Goal: Task Accomplishment & Management: Use online tool/utility

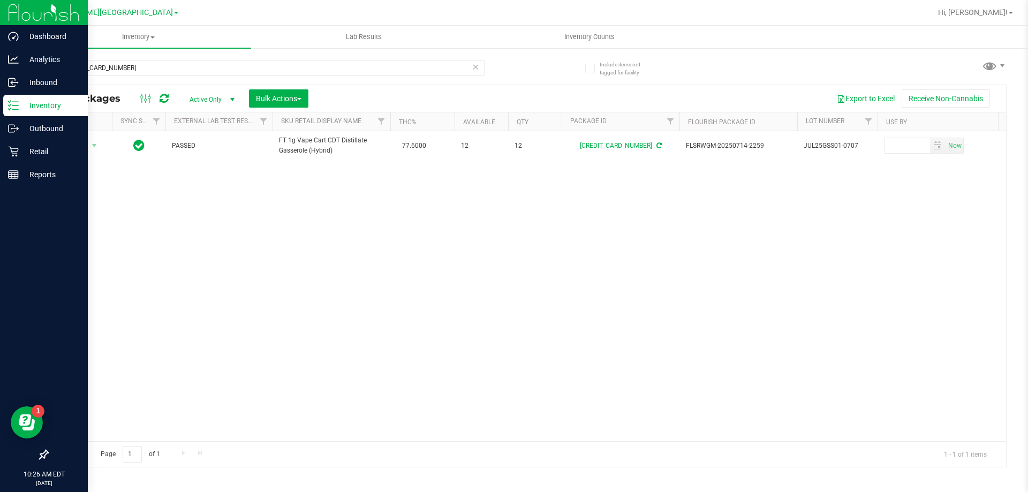
click at [42, 103] on p "Inventory" at bounding box center [51, 105] width 64 height 13
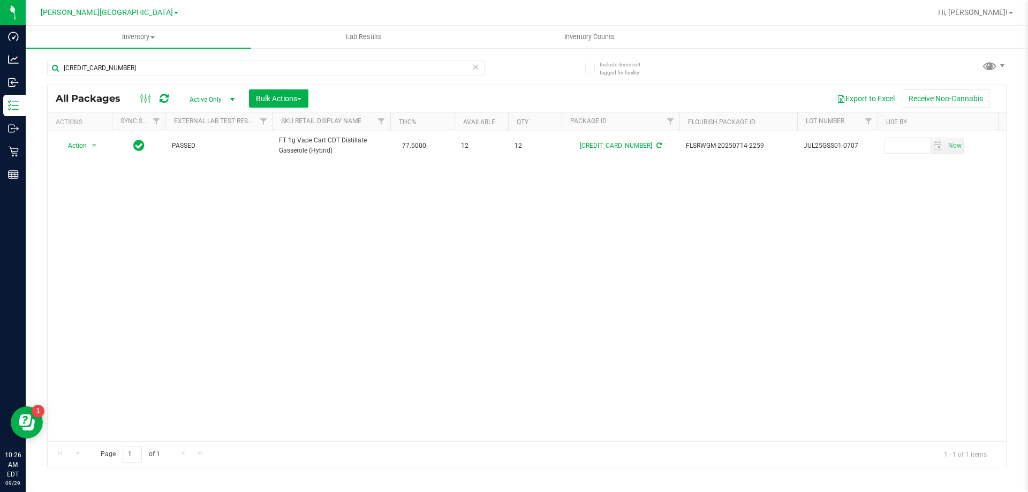
click at [473, 67] on icon at bounding box center [475, 66] width 7 height 13
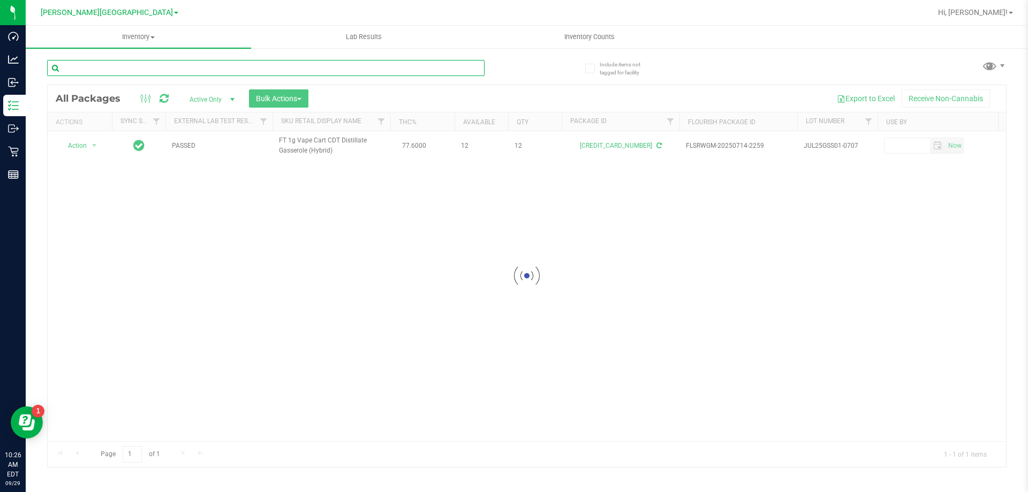
click at [305, 71] on input "text" at bounding box center [265, 68] width 437 height 16
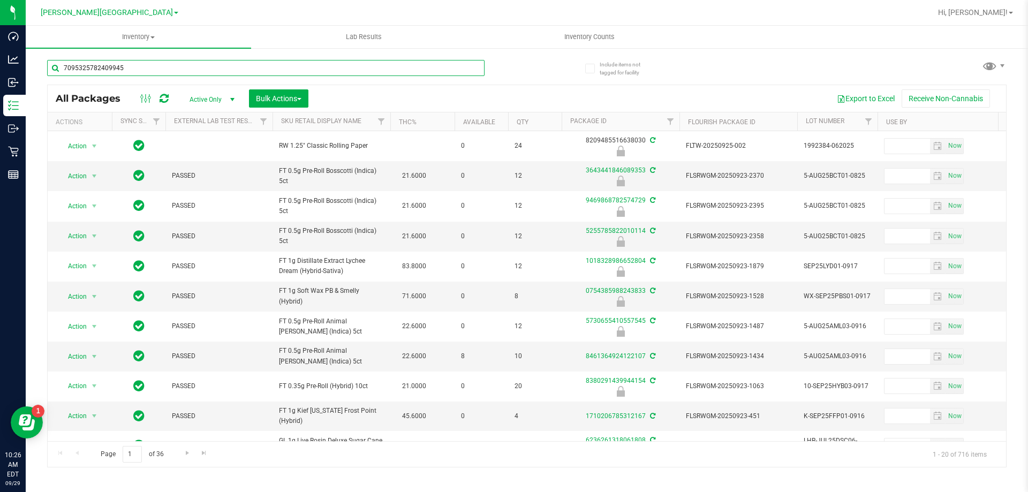
type input "7095325782409945"
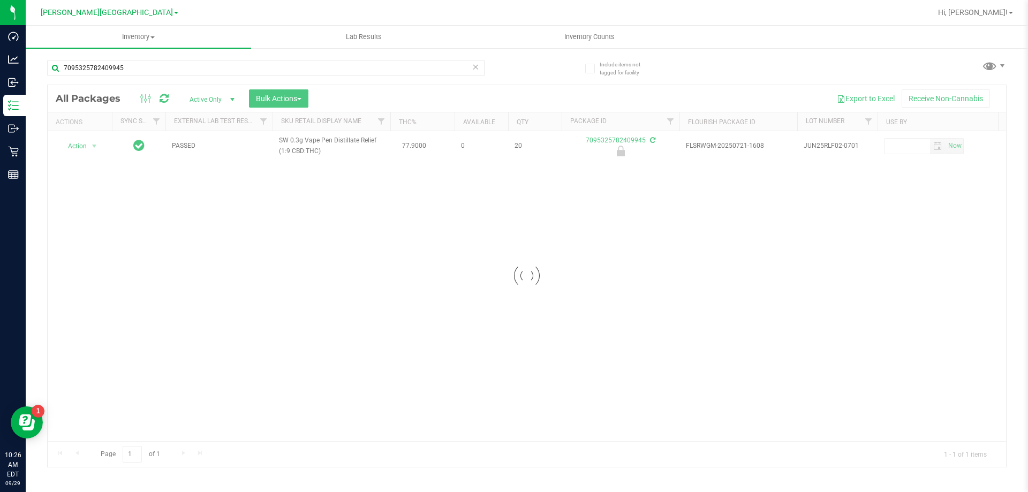
click at [84, 146] on div at bounding box center [527, 276] width 958 height 382
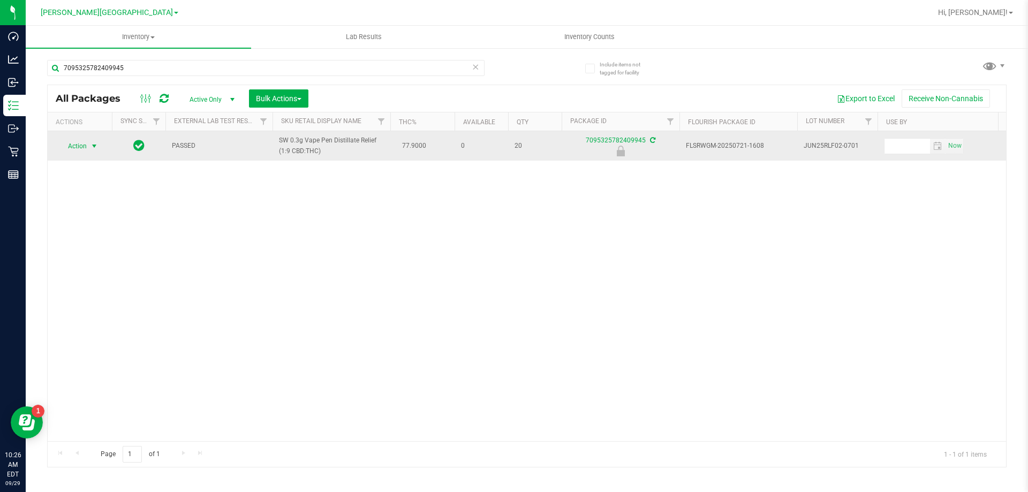
click at [98, 142] on span "select" at bounding box center [94, 146] width 9 height 9
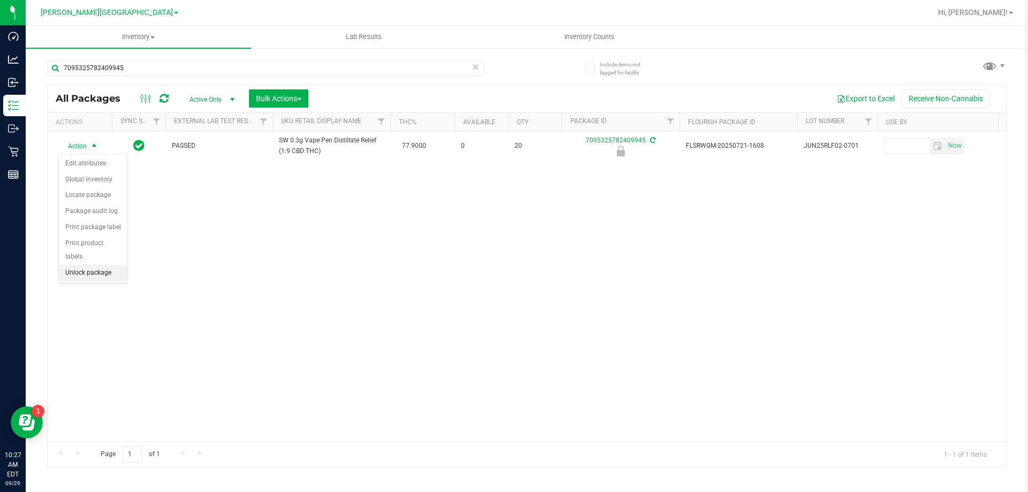
click at [84, 265] on li "Unlock package" at bounding box center [93, 273] width 69 height 16
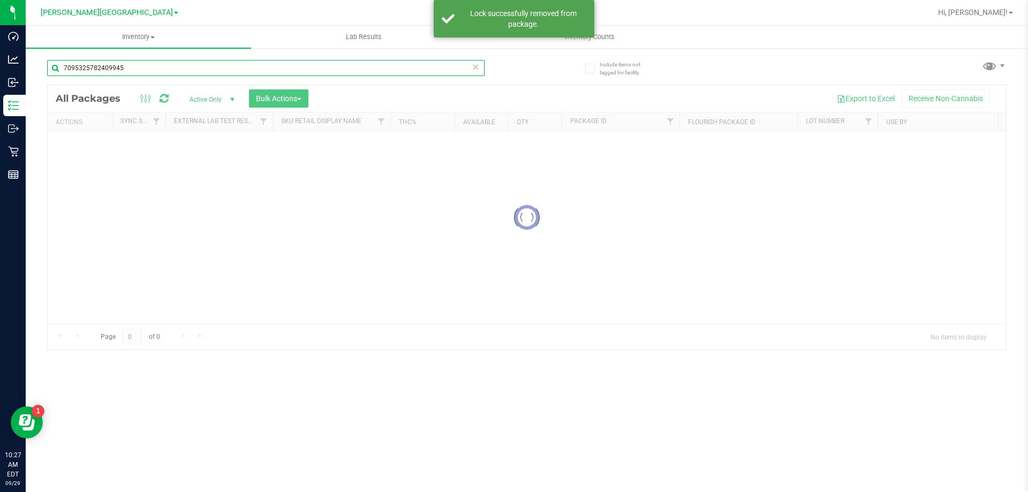
click at [149, 73] on input "7095325782409945" at bounding box center [265, 68] width 437 height 16
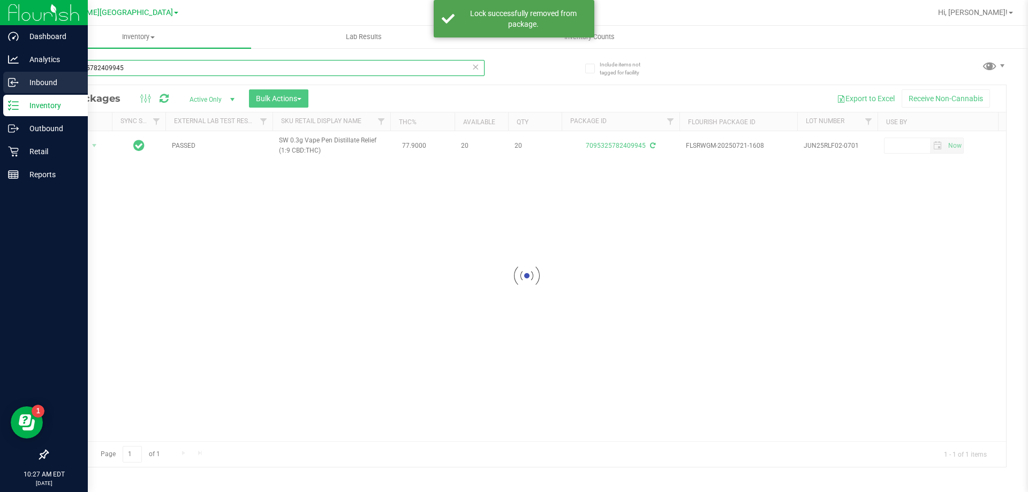
drag, startPoint x: 146, startPoint y: 71, endPoint x: 0, endPoint y: 76, distance: 146.2
click at [0, 76] on div "Dashboard Analytics Inbound Inventory Outbound Retail Reports 10:27 AM EDT [DAT…" at bounding box center [514, 246] width 1028 height 492
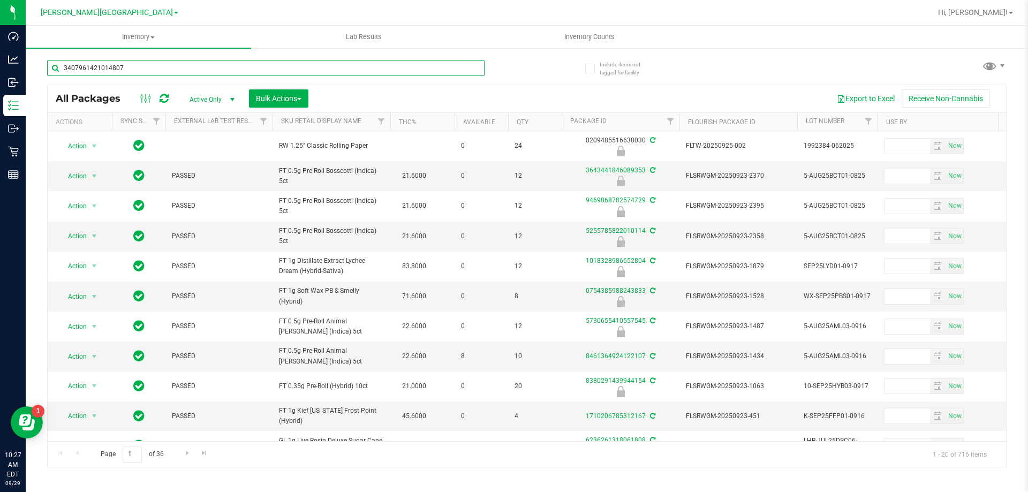
type input "3407961421014807"
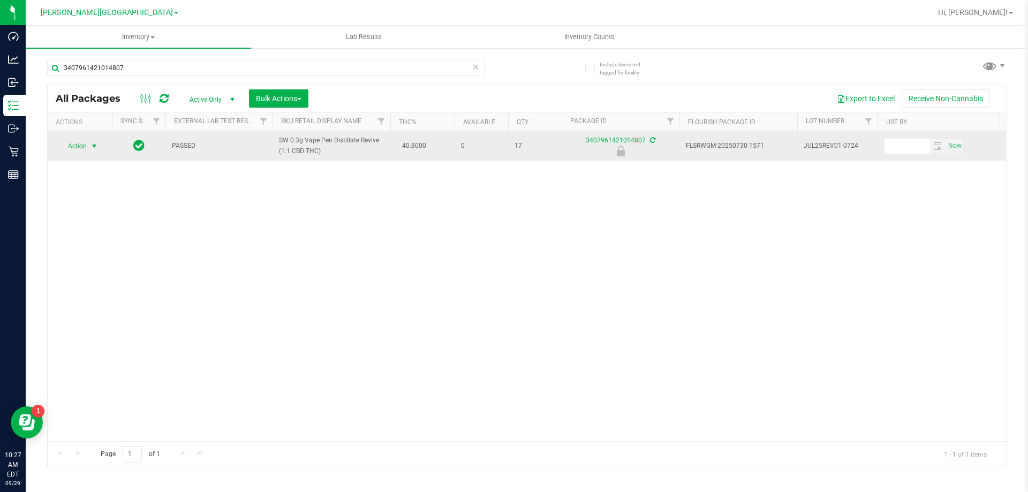
click at [92, 143] on span "select" at bounding box center [94, 146] width 9 height 9
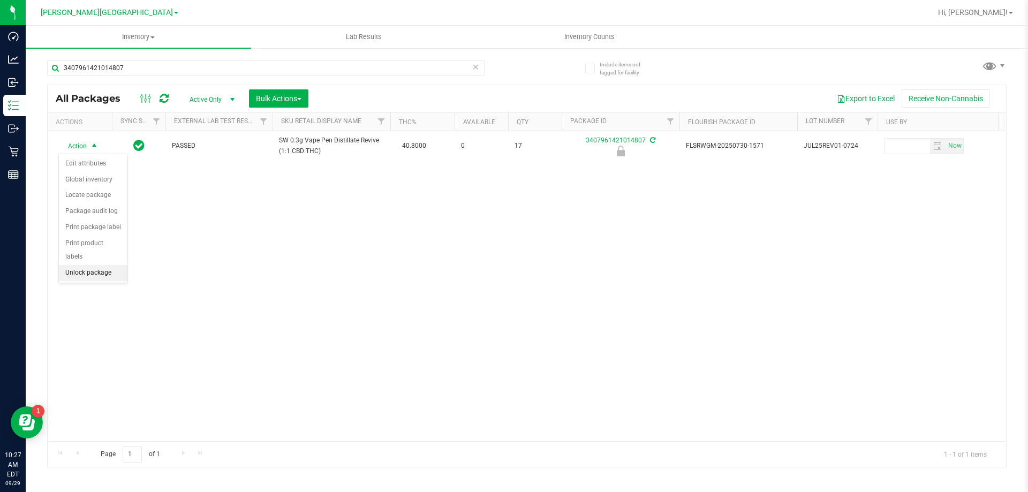
click at [90, 265] on li "Unlock package" at bounding box center [93, 273] width 69 height 16
